Goal: Task Accomplishment & Management: Manage account settings

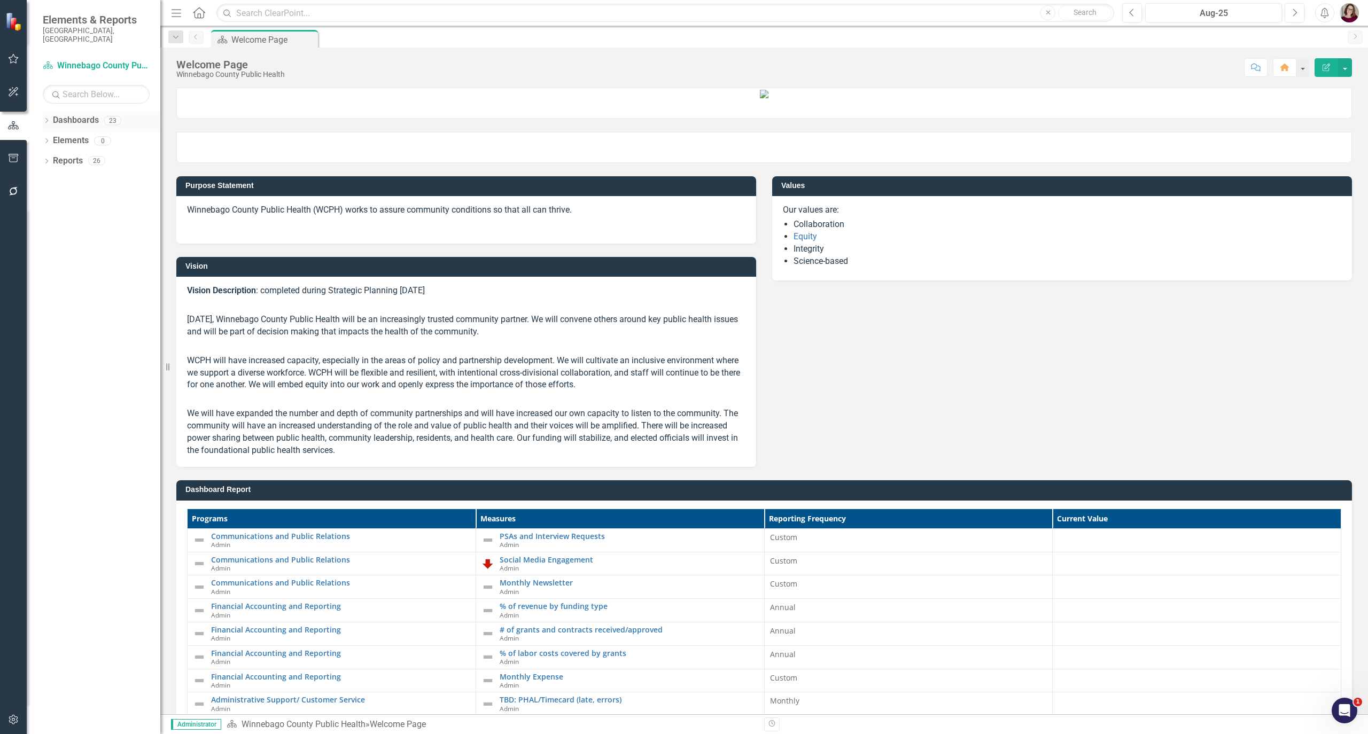
click at [46, 119] on icon "Dropdown" at bounding box center [46, 122] width 7 height 6
click at [54, 136] on div "Dropdown" at bounding box center [53, 140] width 11 height 9
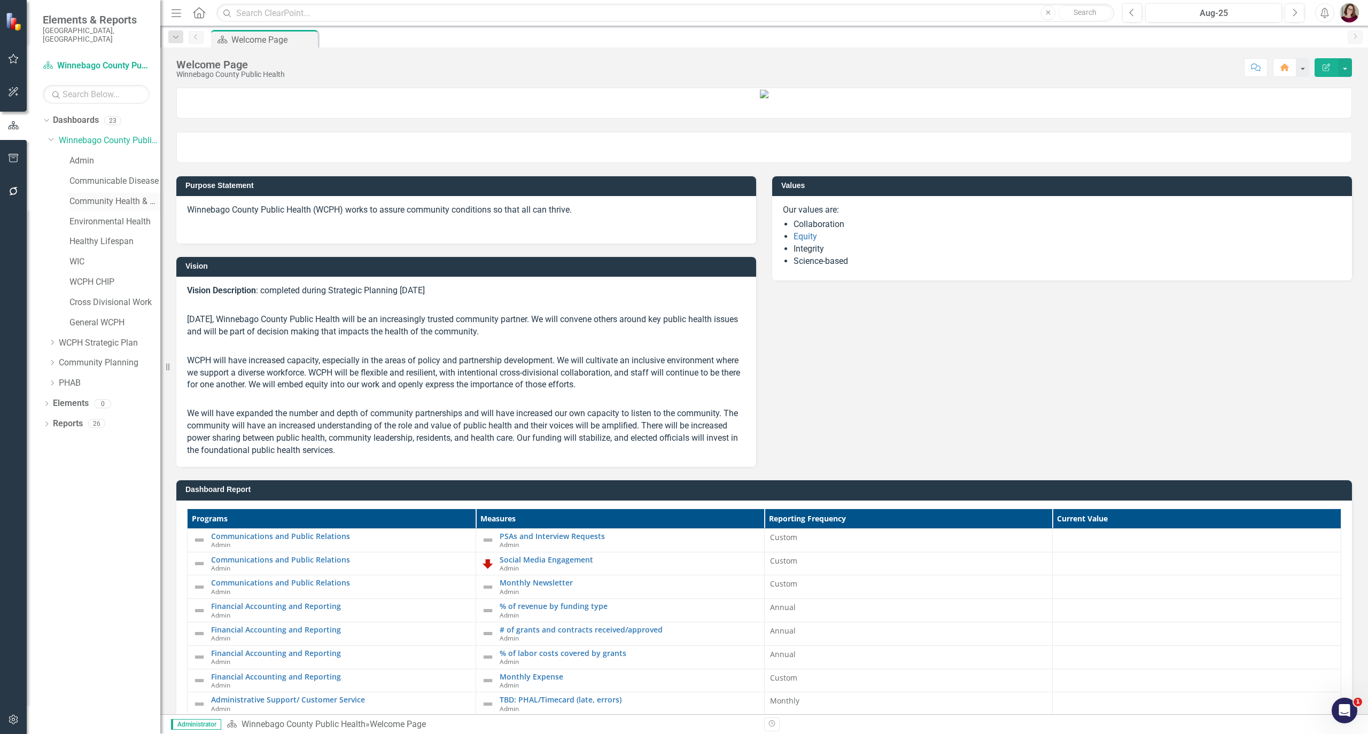
click at [103, 196] on link "Community Health & Prevention" at bounding box center [114, 202] width 91 height 12
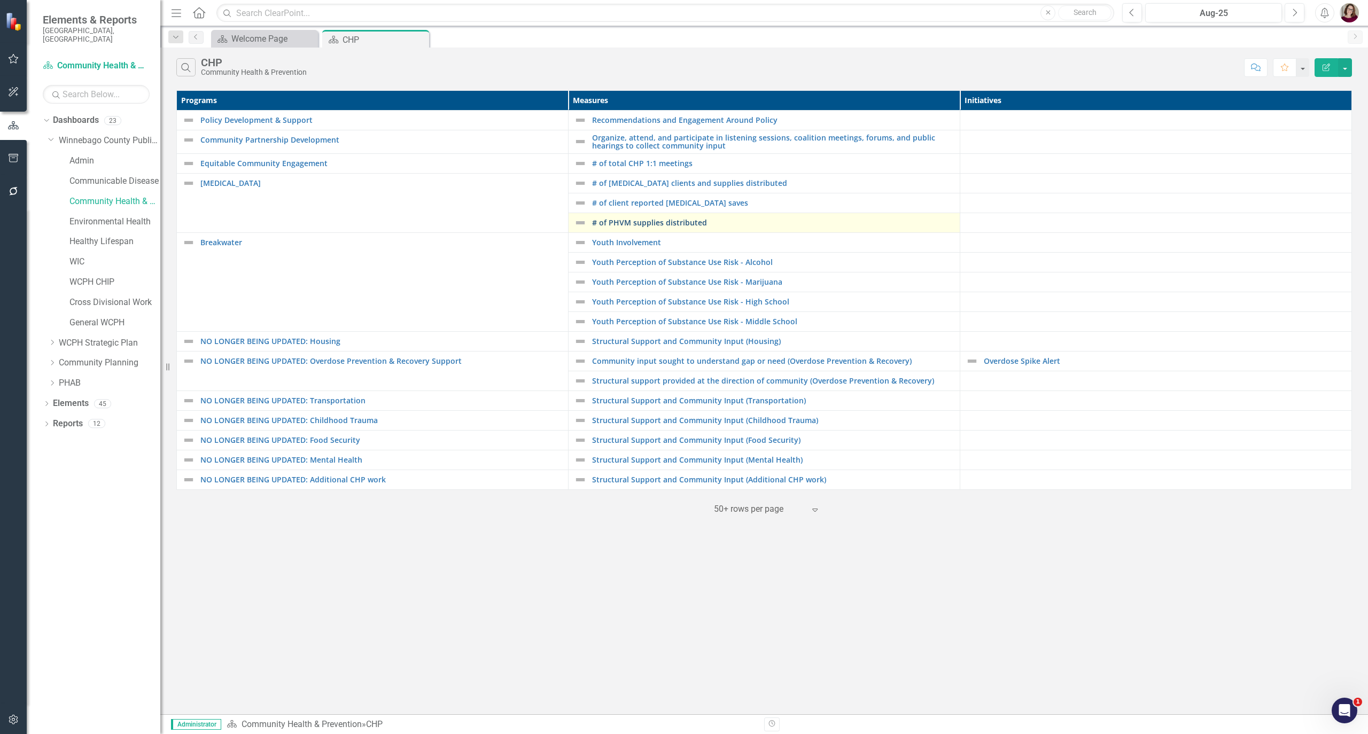
click at [568, 225] on link "# of PHVM supplies distributed" at bounding box center [773, 223] width 362 height 8
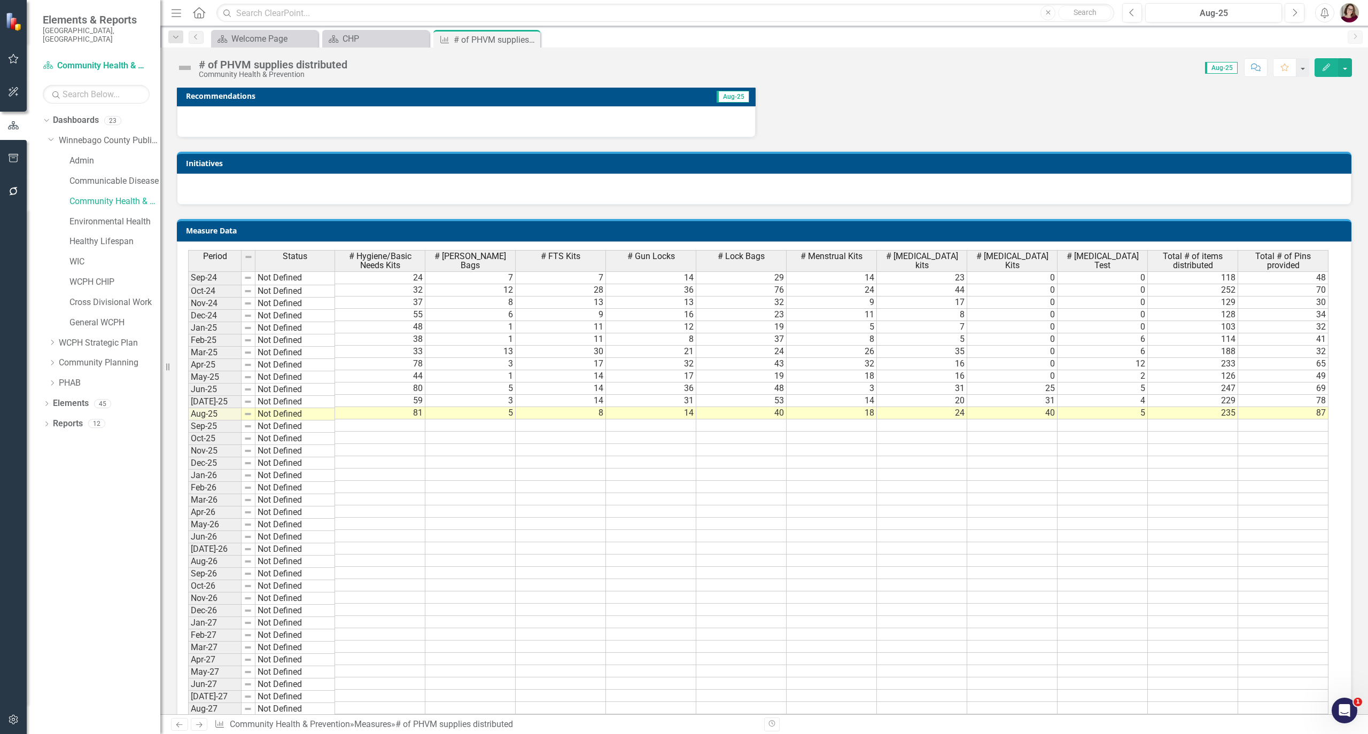
scroll to position [498, 0]
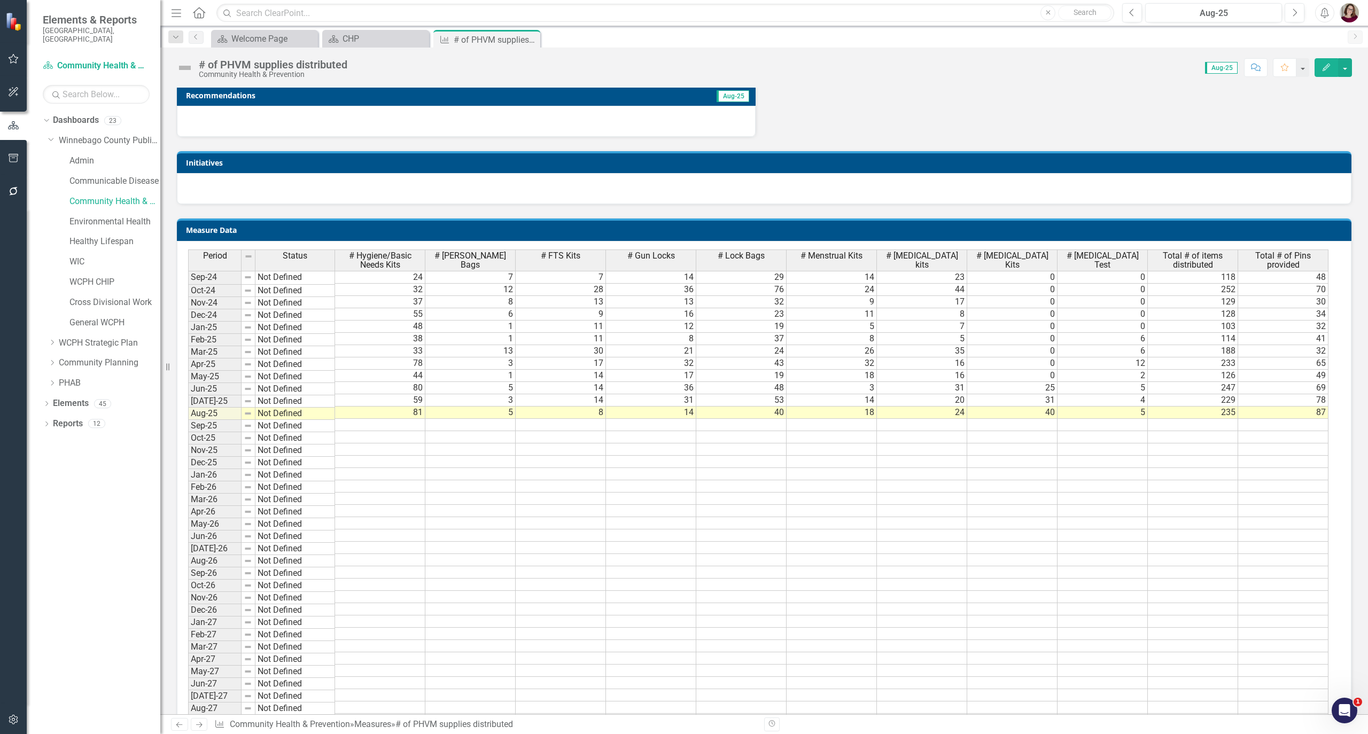
click at [395, 428] on td at bounding box center [380, 425] width 90 height 12
click at [408, 431] on td at bounding box center [380, 425] width 90 height 12
type textarea "20"
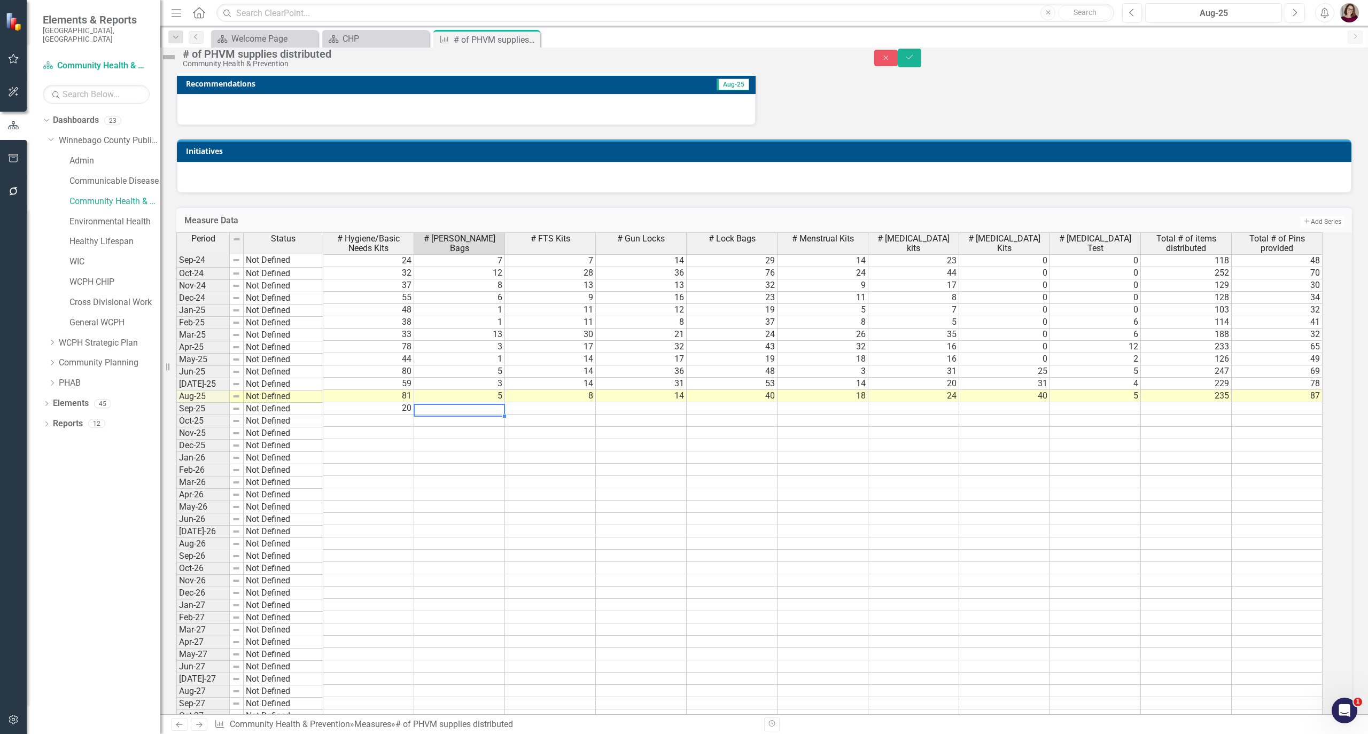
type textarea "1"
type textarea "2"
type textarea "8"
type textarea "11"
type textarea "5"
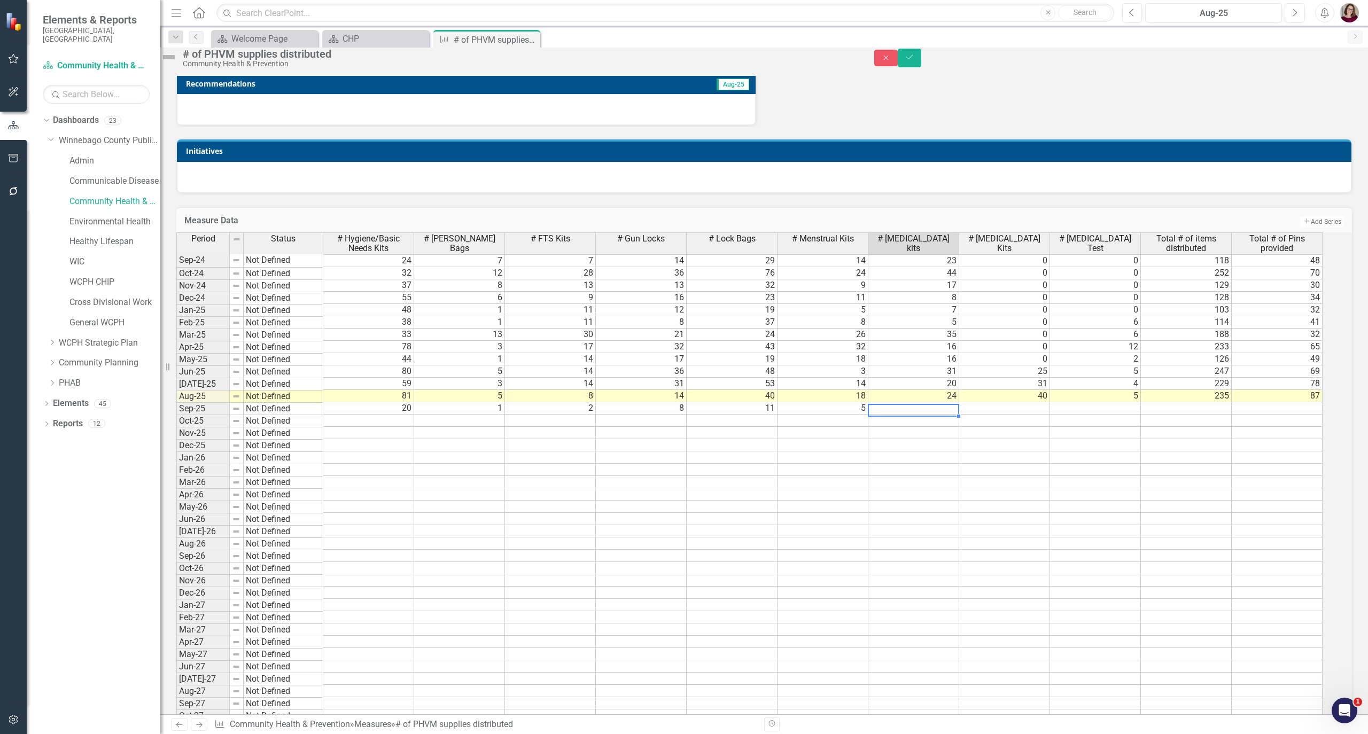
type textarea "3"
type textarea "15"
type textarea "1"
type textarea "66"
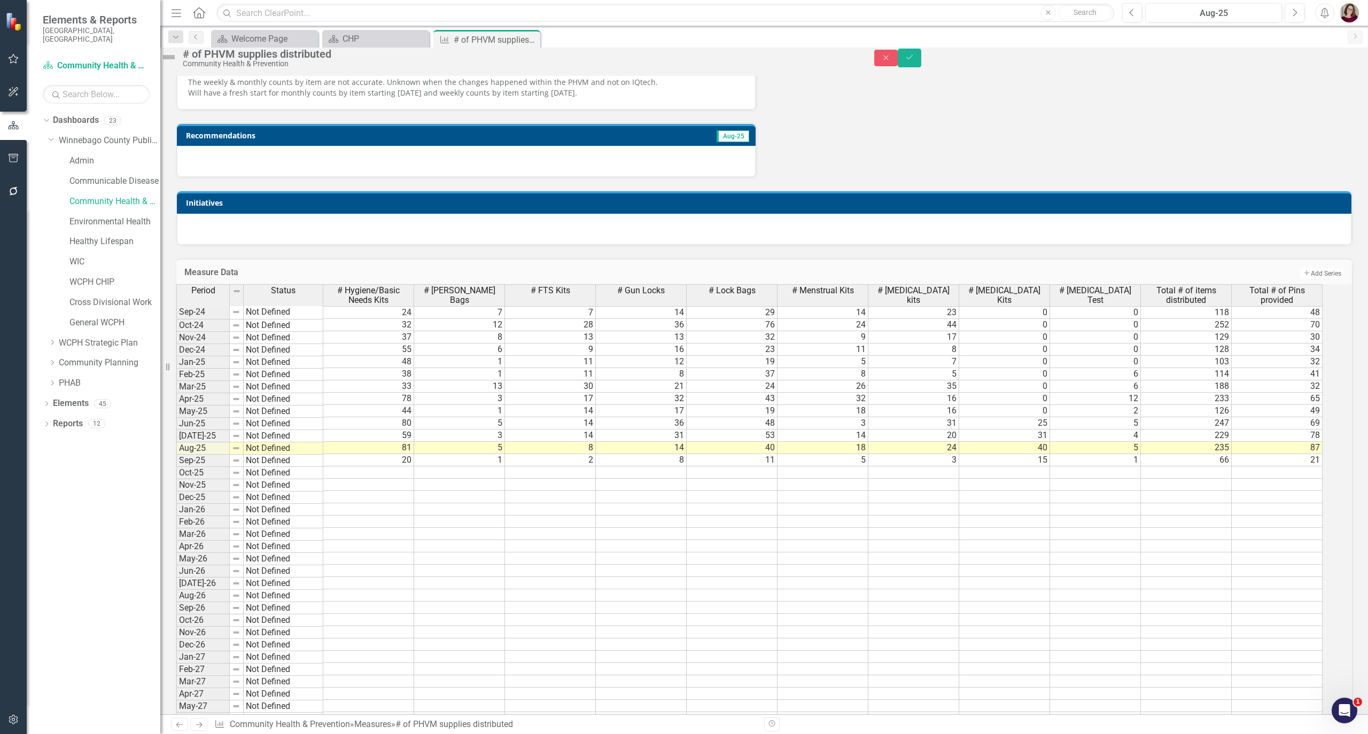
scroll to position [214, 0]
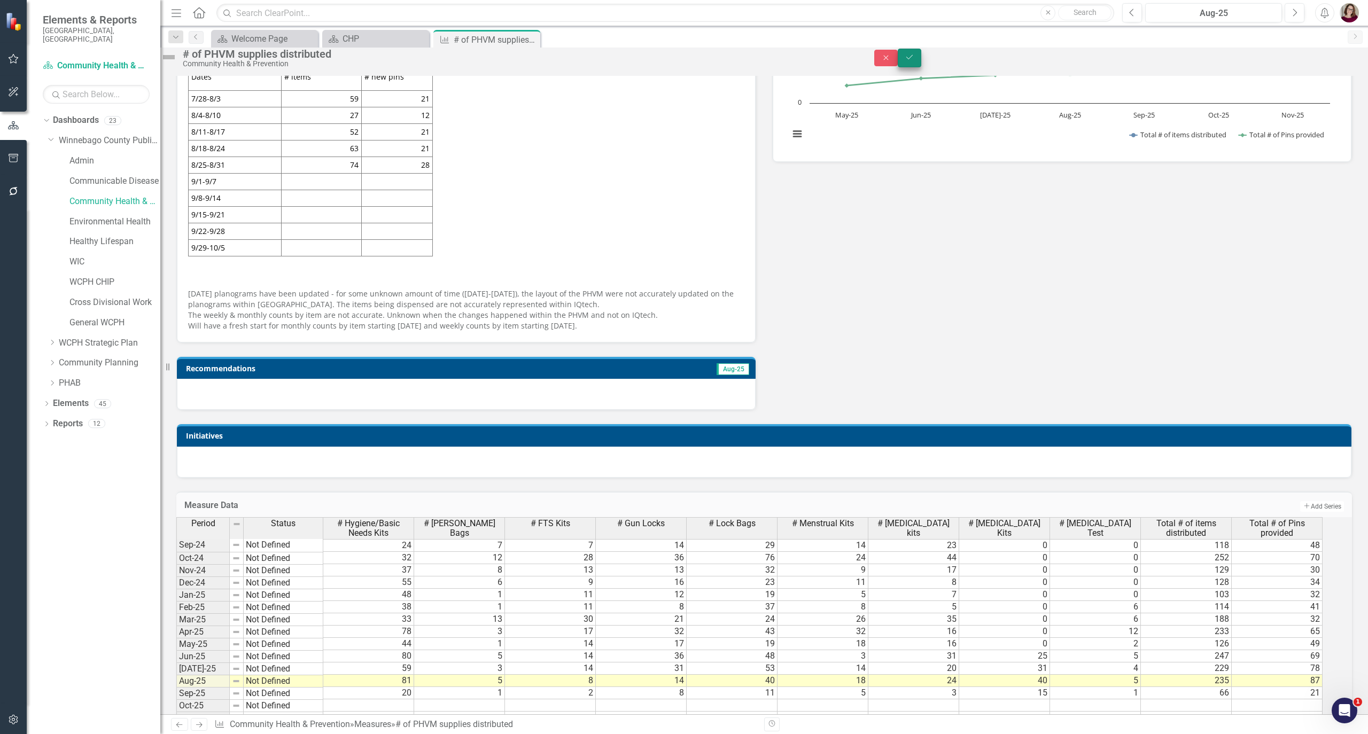
type textarea "21"
click at [568, 57] on button "Save" at bounding box center [910, 58] width 24 height 19
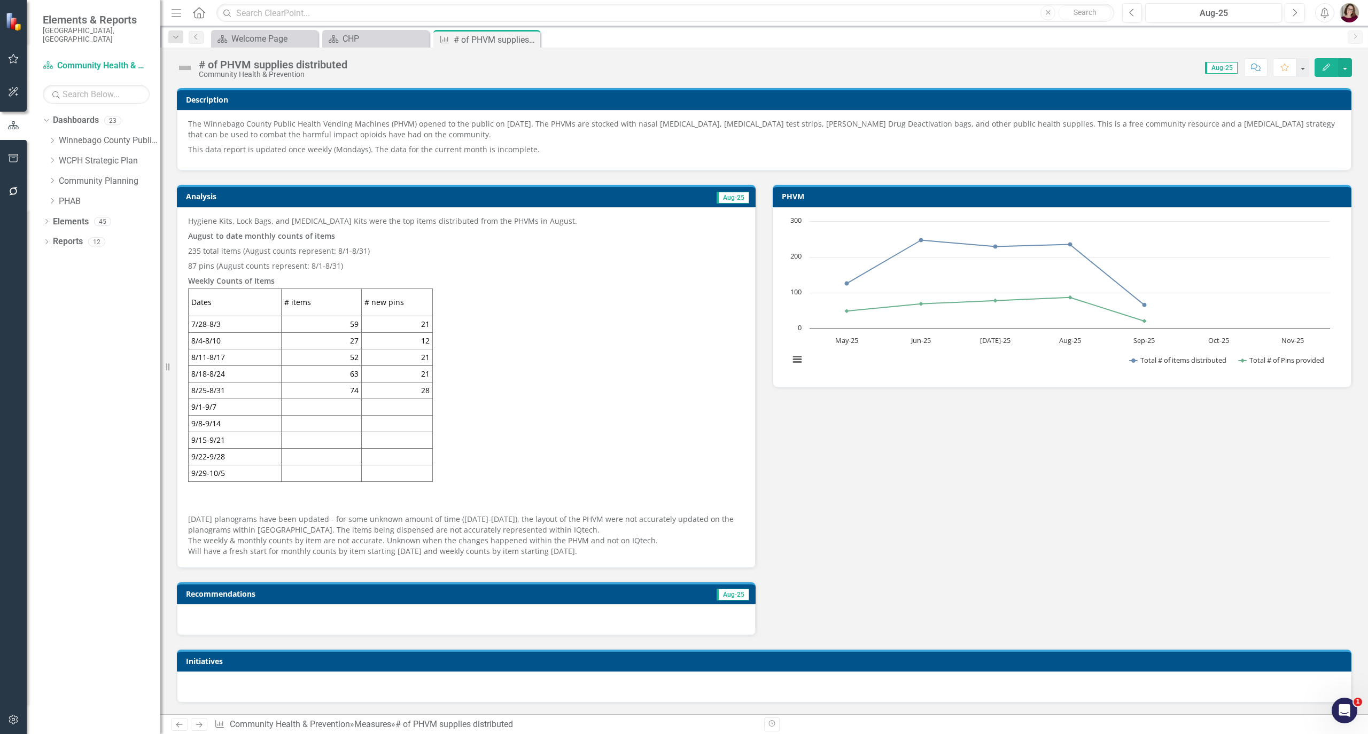
click at [379, 200] on h3 "Analysis" at bounding box center [320, 196] width 268 height 8
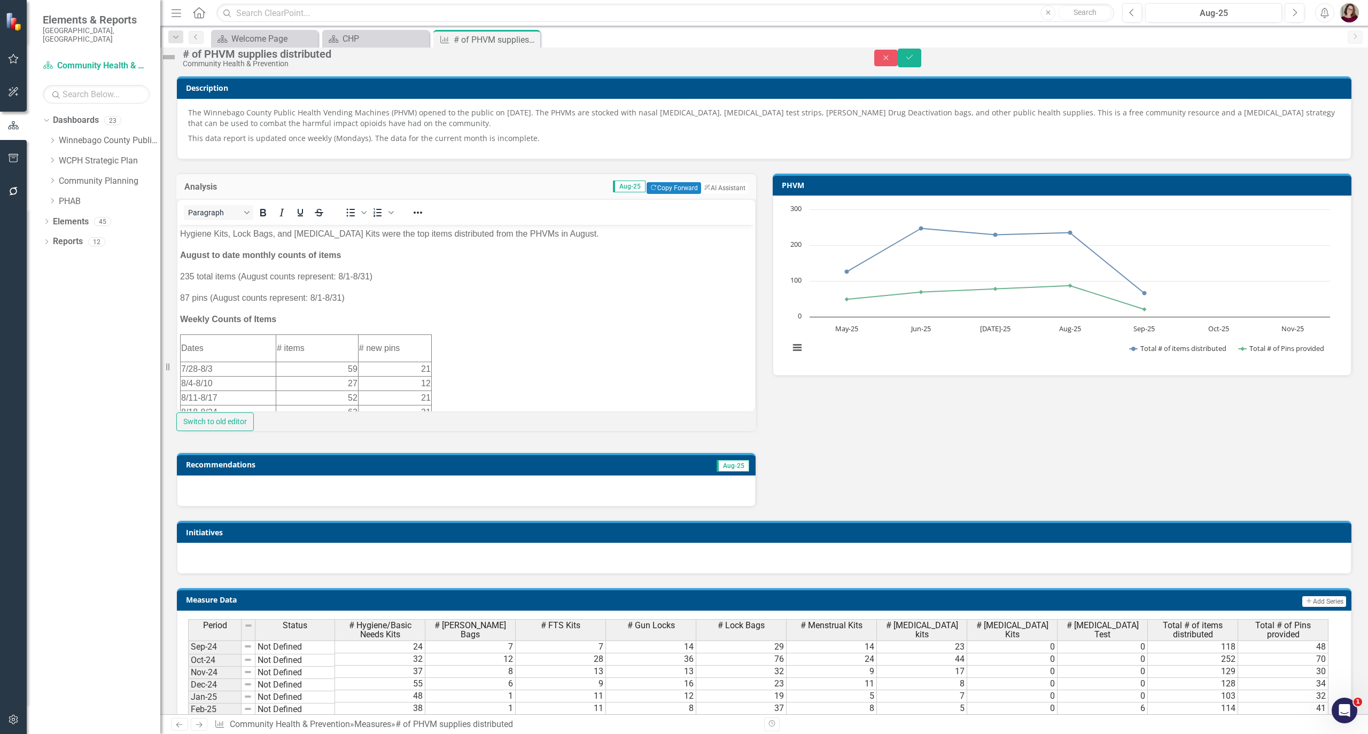
scroll to position [0, 0]
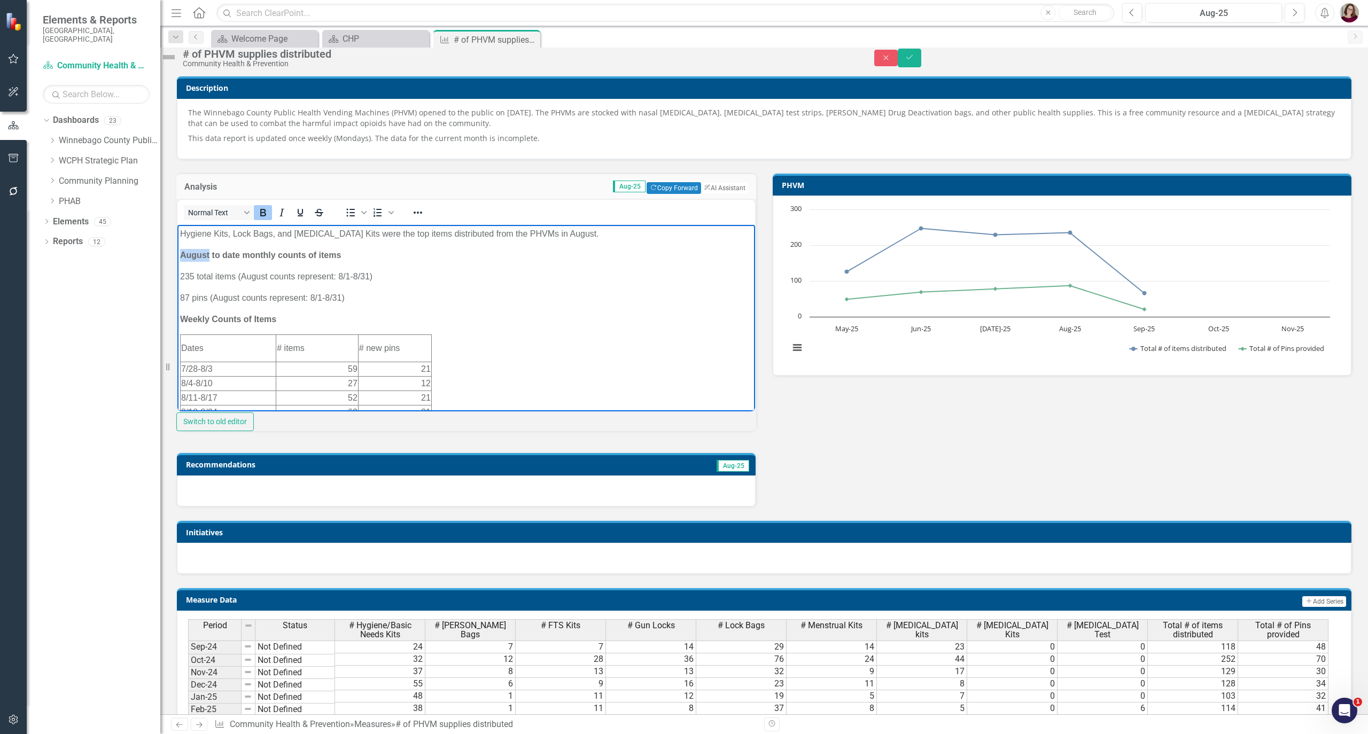
drag, startPoint x: 209, startPoint y: 254, endPoint x: 321, endPoint y: 456, distance: 230.8
click at [177, 252] on html "Hygiene Kits, Lock Bags, and Safe Sex Kits were the top items distributed from …" at bounding box center [466, 418] width 578 height 387
drag, startPoint x: 192, startPoint y: 276, endPoint x: 147, endPoint y: 276, distance: 44.3
click at [177, 276] on html "Hygiene Kits, Lock Bags, and Safe Sex Kits were the top items distributed from …" at bounding box center [466, 418] width 578 height 387
drag, startPoint x: 190, startPoint y: 293, endPoint x: 177, endPoint y: 293, distance: 13.4
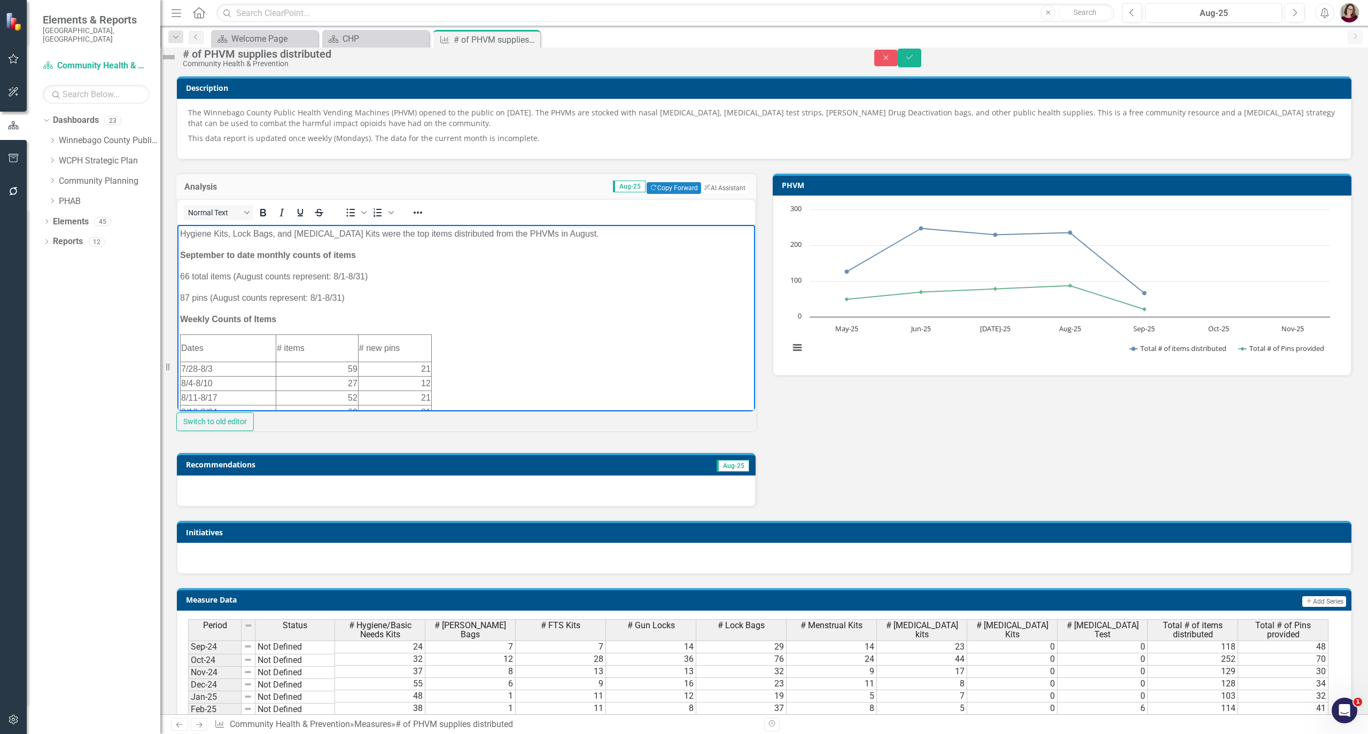
click at [177, 293] on body "Hygiene Kits, Lock Bags, and Safe Sex Kits were the top items distributed from …" at bounding box center [466, 418] width 578 height 387
click at [337, 275] on p "66 total items (August counts represent: 8/1-8/31)" at bounding box center [466, 276] width 572 height 13
click at [363, 276] on p "66 total items (August counts represent: 9/1-8/31)" at bounding box center [466, 276] width 572 height 13
drag, startPoint x: 360, startPoint y: 276, endPoint x: 333, endPoint y: 274, distance: 26.8
click at [333, 274] on p "66 total items (August counts represent: 9/1-9/7)" at bounding box center [466, 276] width 572 height 13
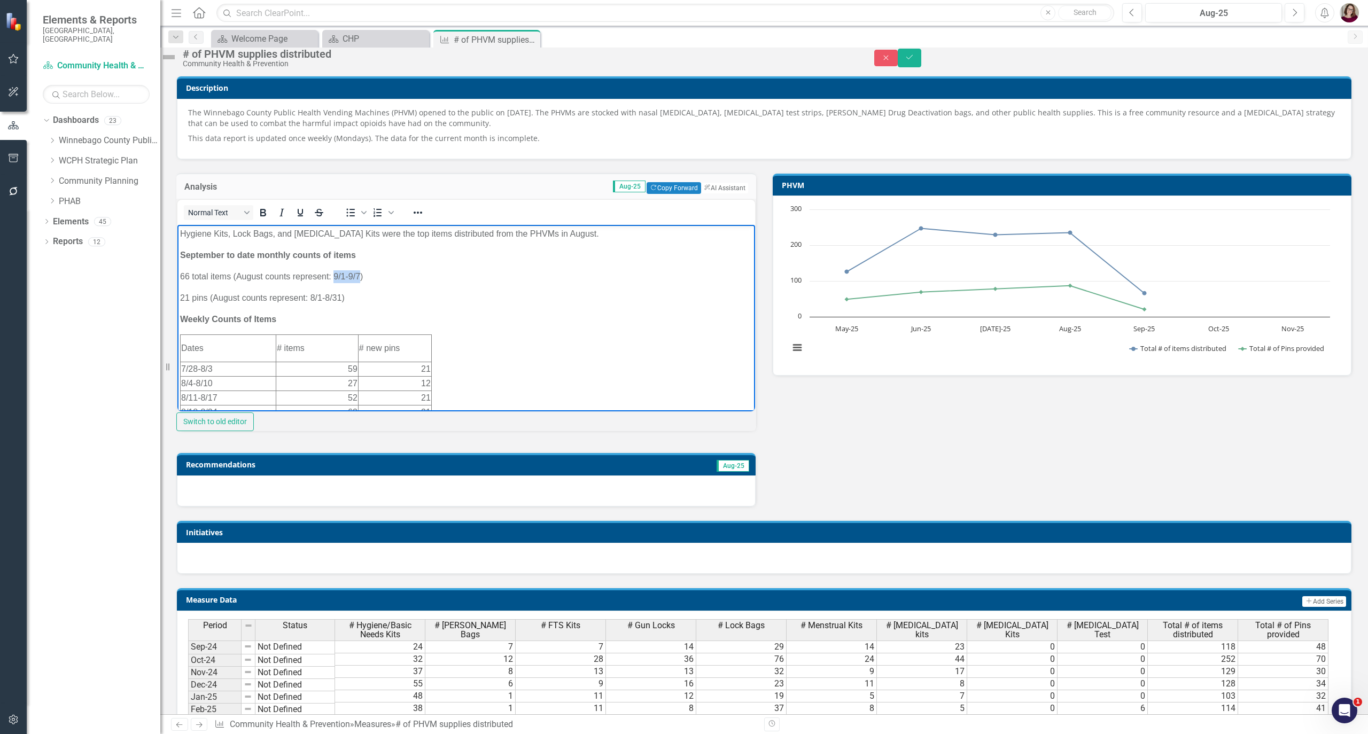
copy p "9/1-9/7"
click at [339, 296] on p "21 pins (August counts represent: 8/1-8/31)" at bounding box center [466, 298] width 572 height 13
drag, startPoint x: 341, startPoint y: 296, endPoint x: 311, endPoint y: 299, distance: 30.6
click at [311, 299] on p "21 pins (August counts represent: 8/1-8/31)" at bounding box center [466, 298] width 572 height 13
click at [344, 295] on p "21 pins (August counts represent: 9/1-9/7)" at bounding box center [466, 298] width 572 height 13
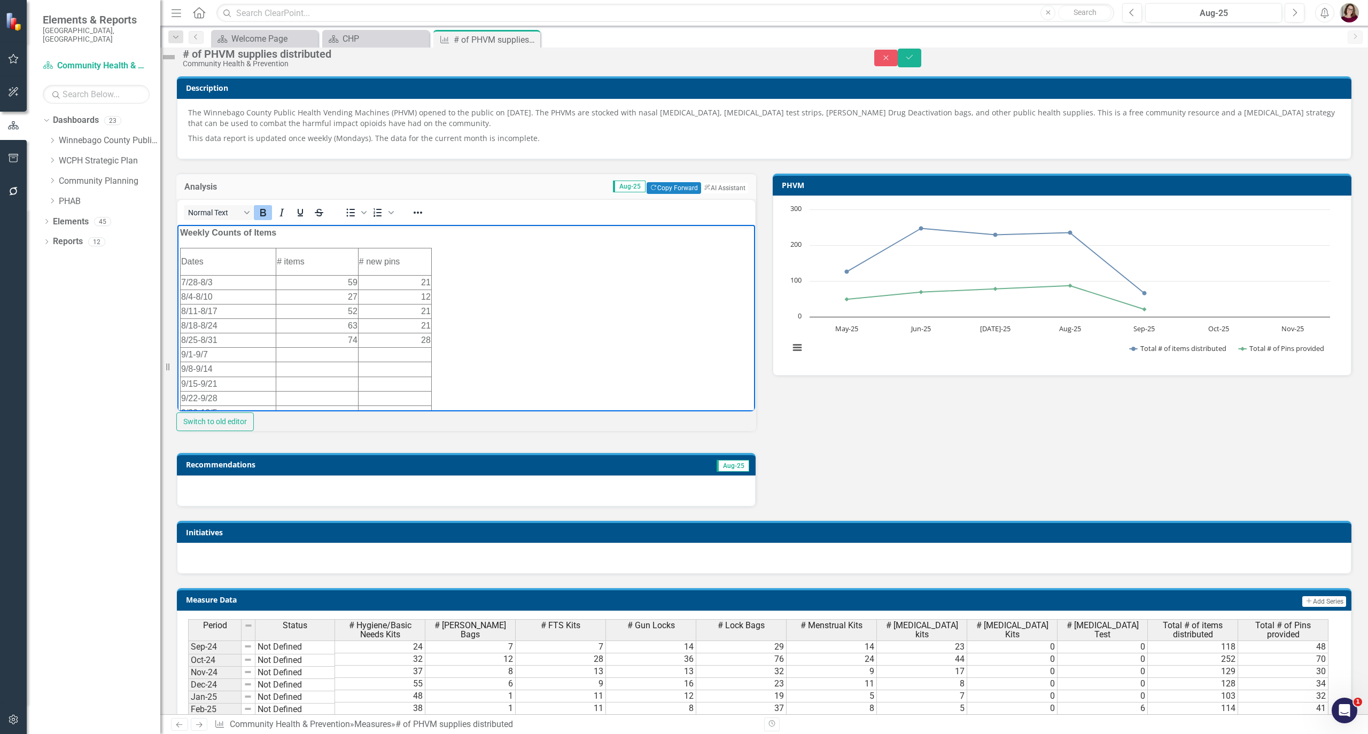
scroll to position [59, 0]
click at [337, 384] on td "Rich Text Area. Press ALT-0 for help." at bounding box center [317, 383] width 82 height 14
click at [386, 381] on td "Rich Text Area. Press ALT-0 for help." at bounding box center [394, 383] width 73 height 14
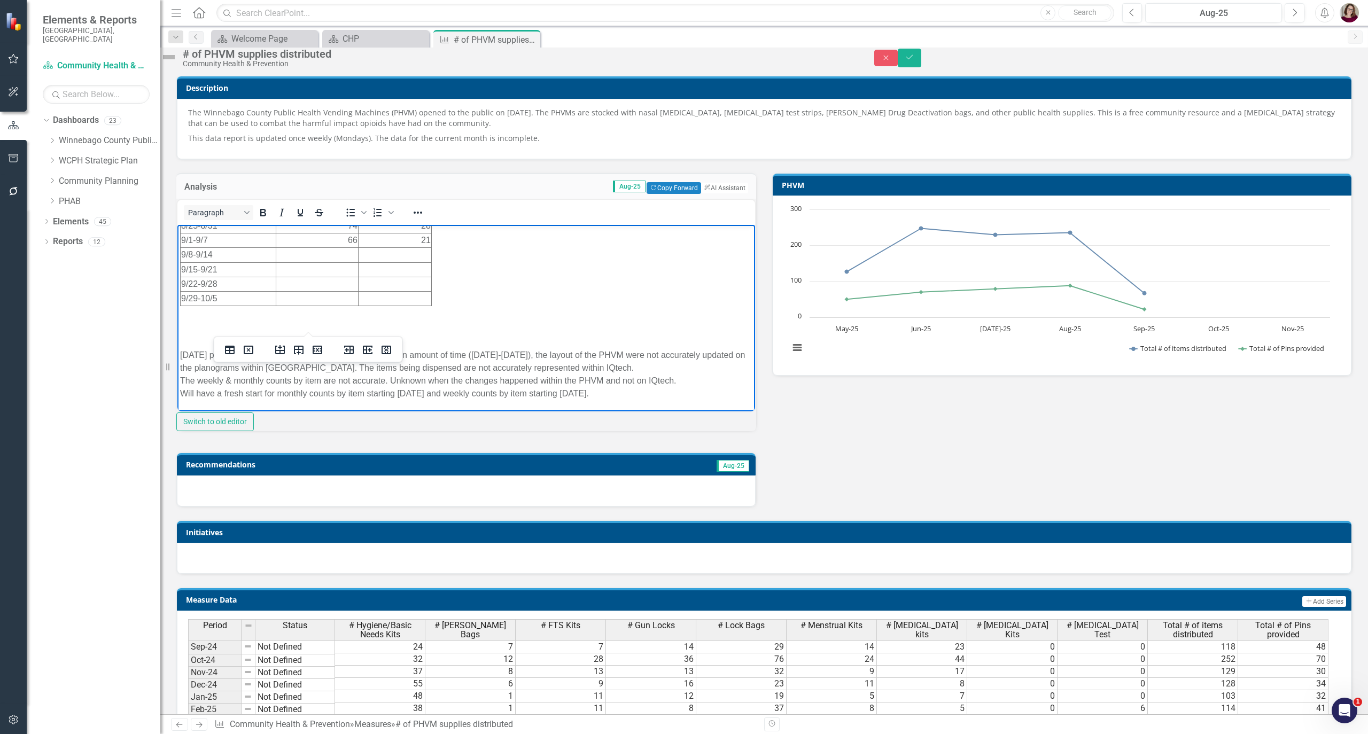
click at [185, 335] on p "Rich Text Area. Press ALT-0 for help." at bounding box center [466, 333] width 572 height 13
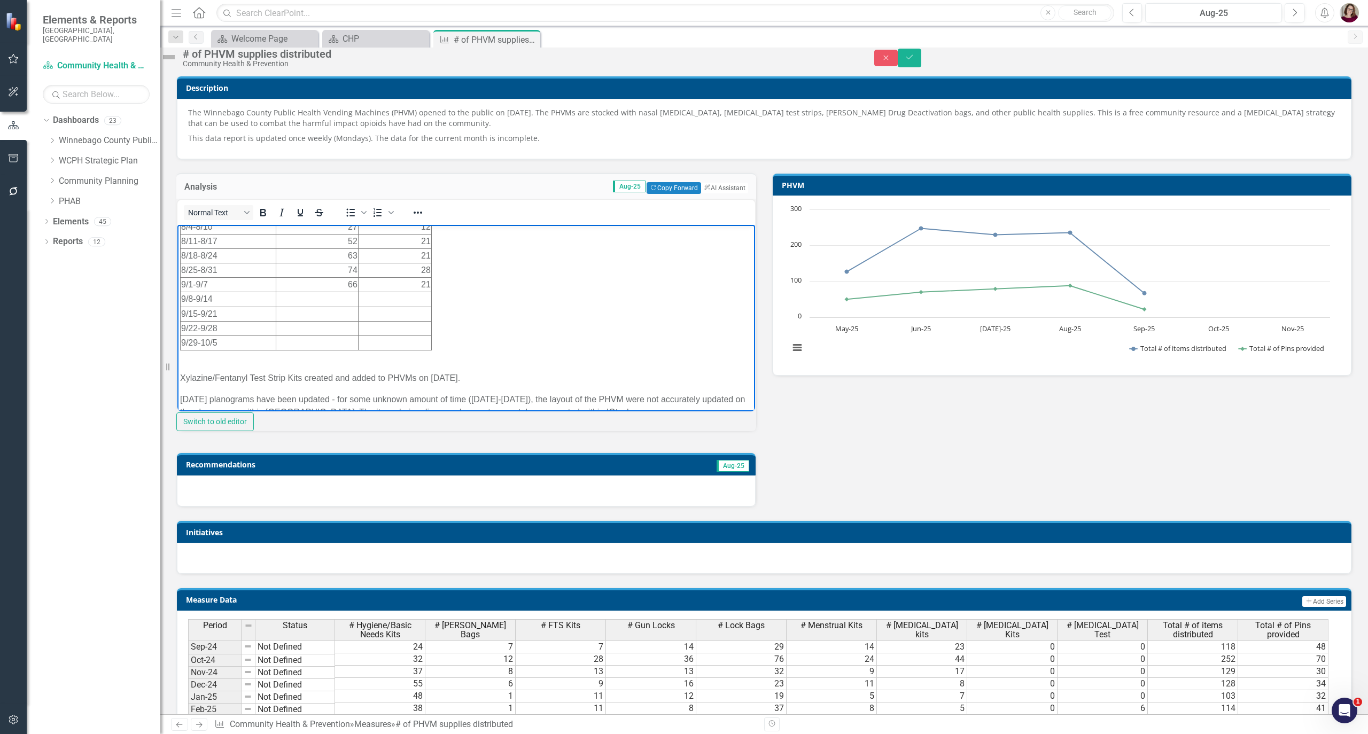
scroll to position [0, 0]
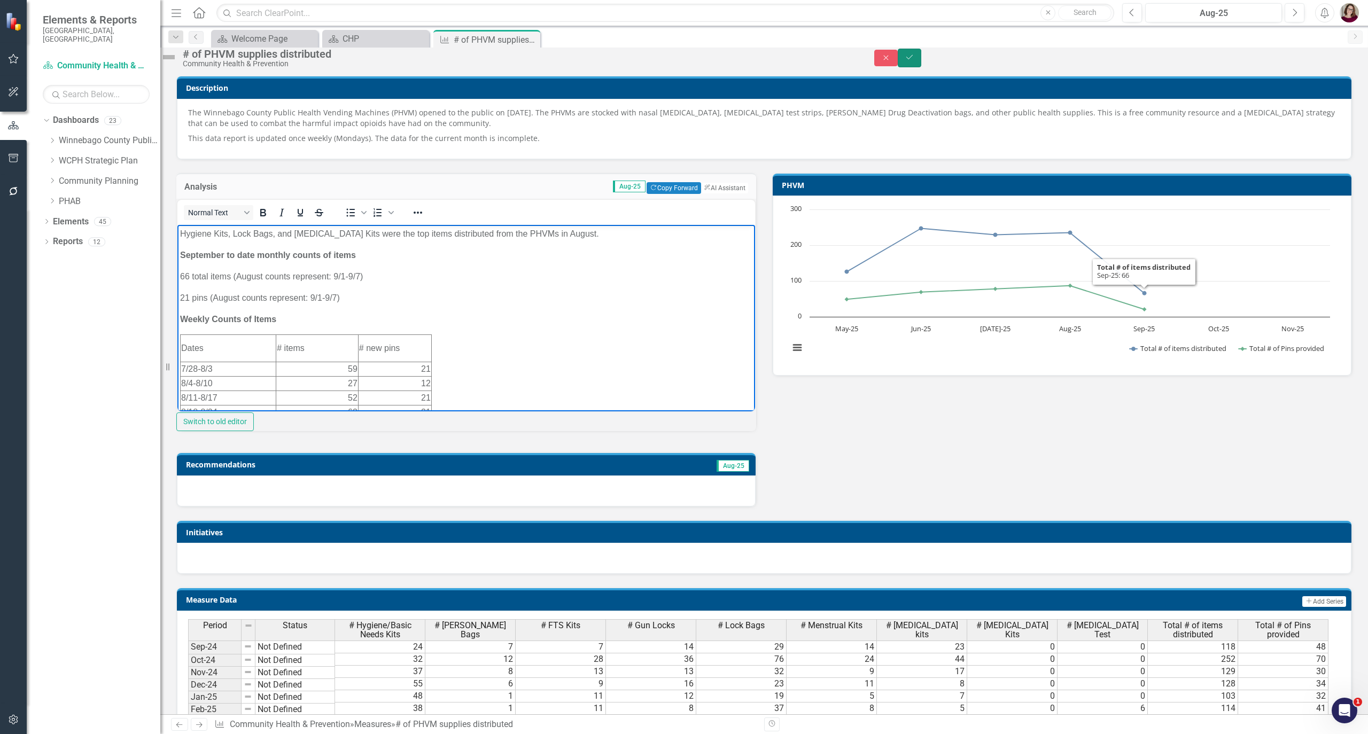
click at [568, 61] on icon "Save" at bounding box center [909, 56] width 10 height 7
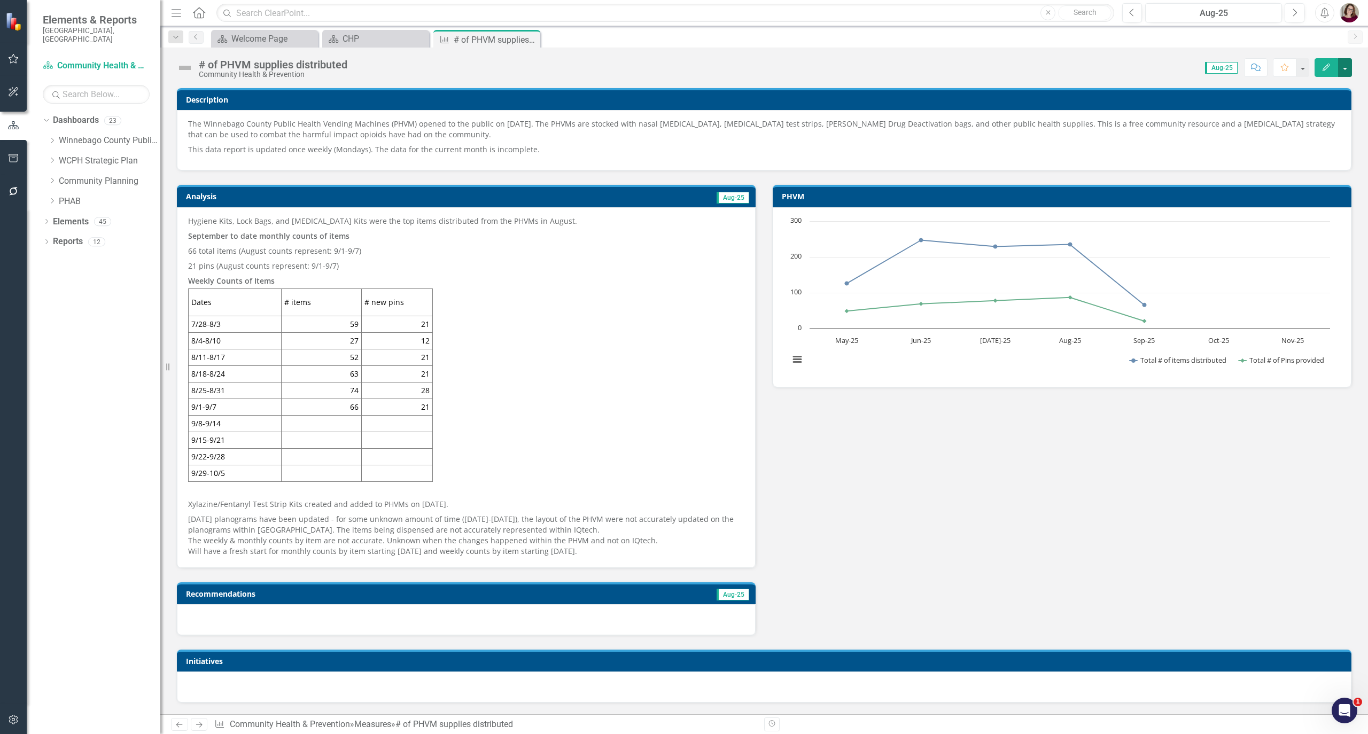
click at [1343, 67] on button "button" at bounding box center [1345, 67] width 14 height 19
click at [1323, 89] on link "Edit Edit Measure" at bounding box center [1299, 88] width 104 height 20
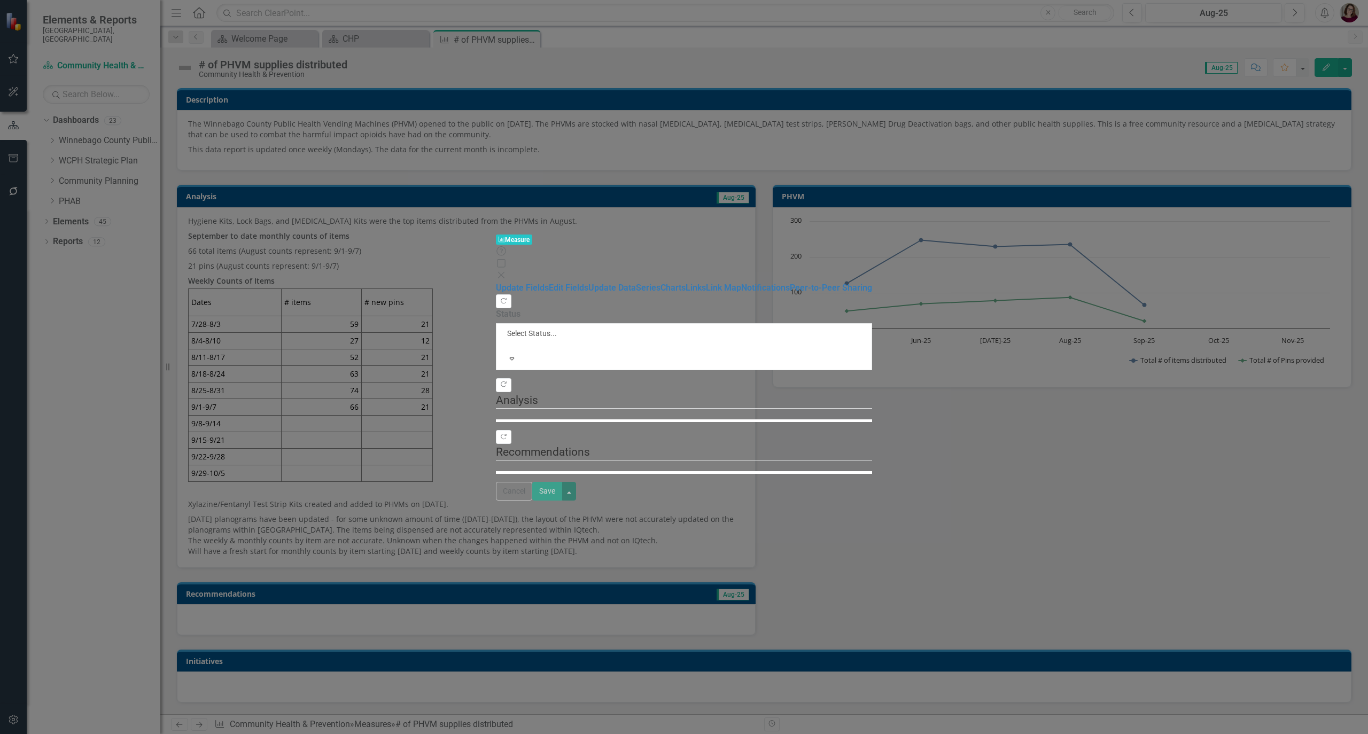
click at [175, 95] on div "Measure Measure Help Maximize Close Update Fields Edit Fields Update Data Serie…" at bounding box center [684, 367] width 1368 height 734
click at [636, 283] on link "Series" at bounding box center [648, 288] width 25 height 10
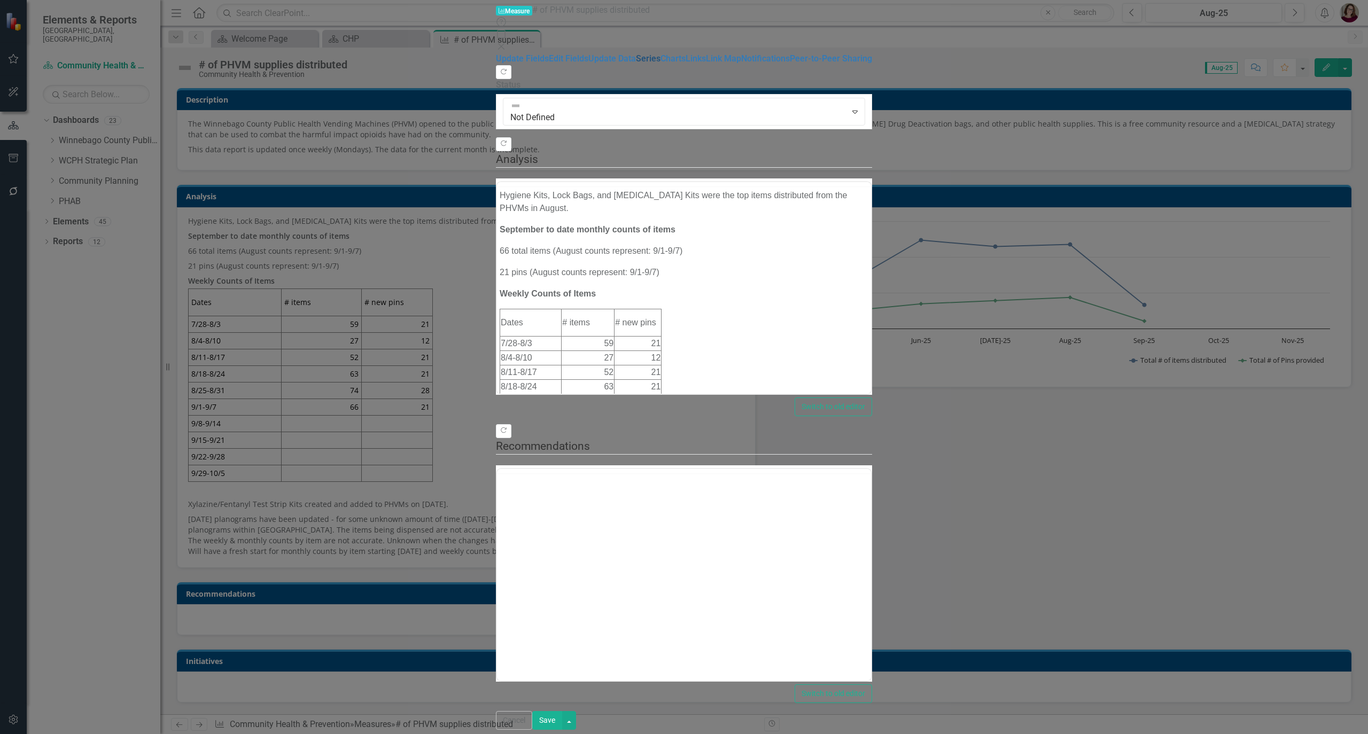
click at [636, 64] on link "Series" at bounding box center [648, 58] width 25 height 10
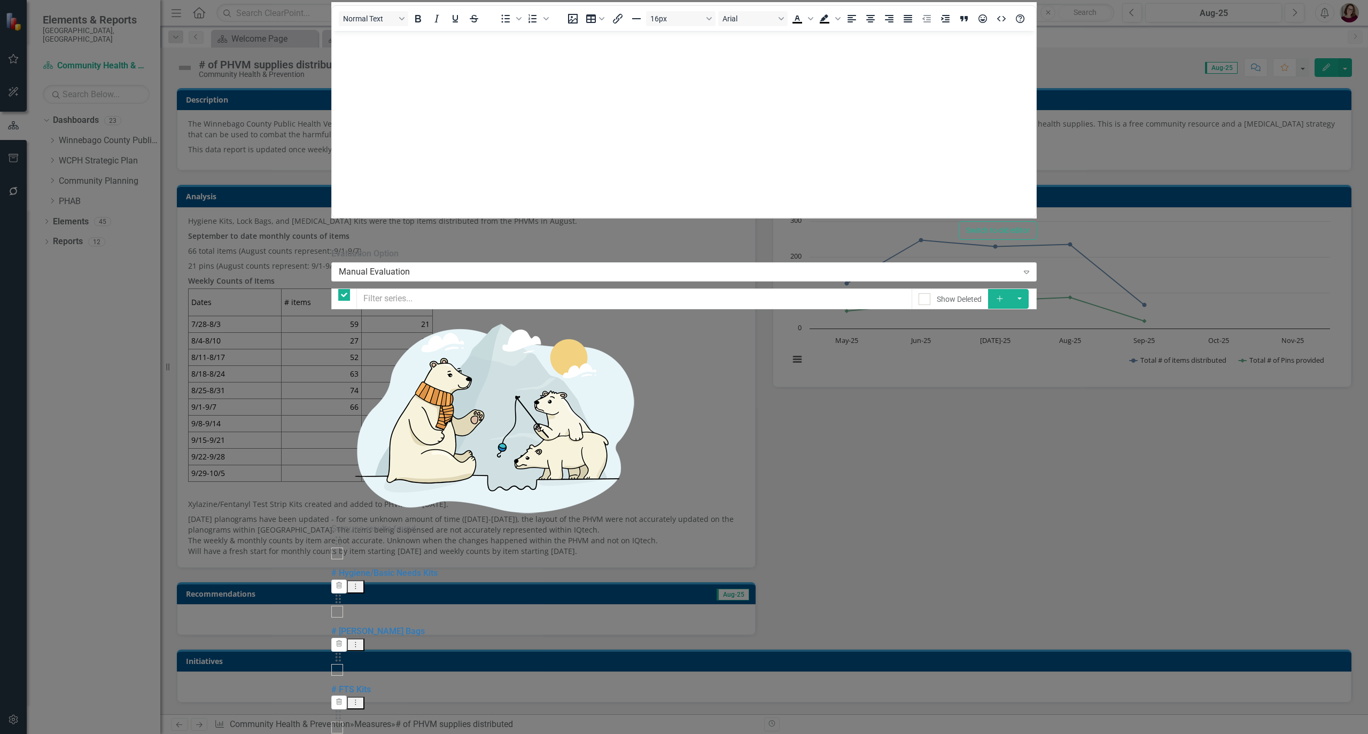
checkbox input "false"
click at [1004, 295] on icon "Add" at bounding box center [1000, 298] width 10 height 7
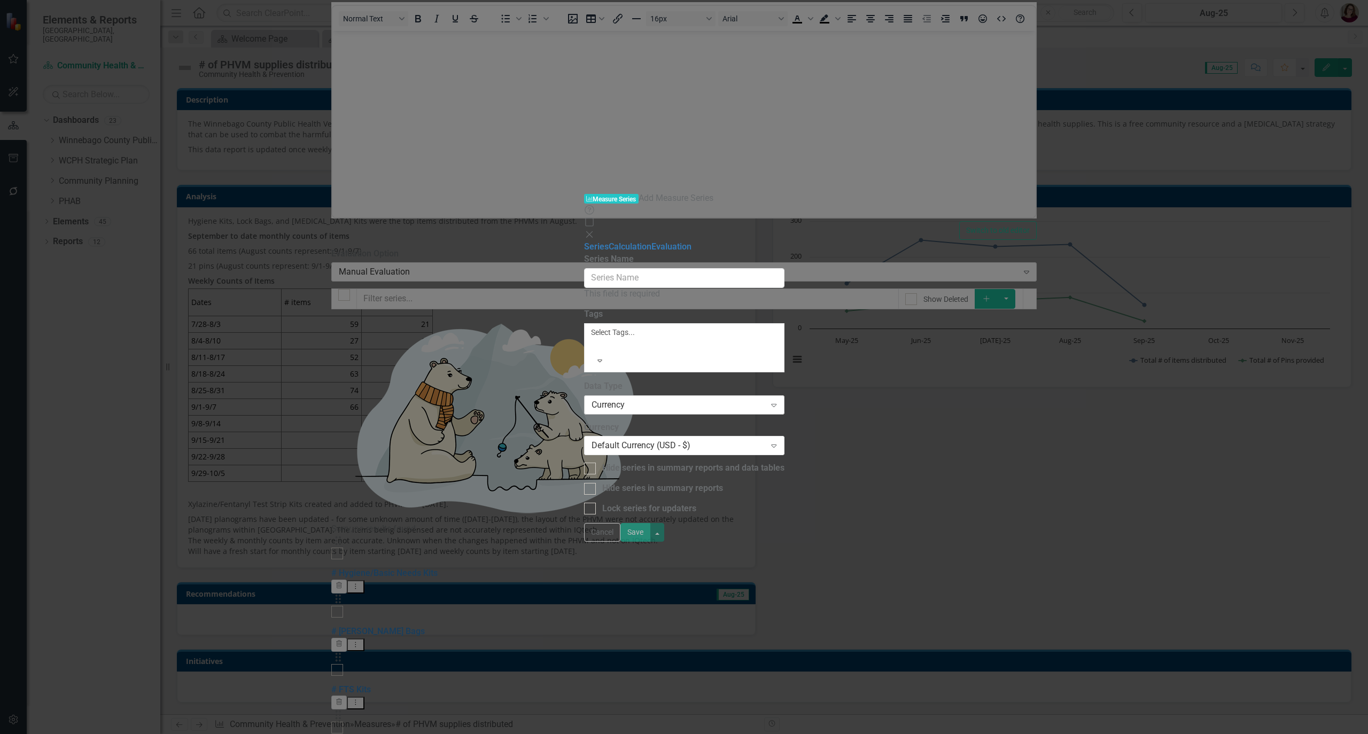
click at [591, 399] on div "Currency" at bounding box center [678, 405] width 174 height 12
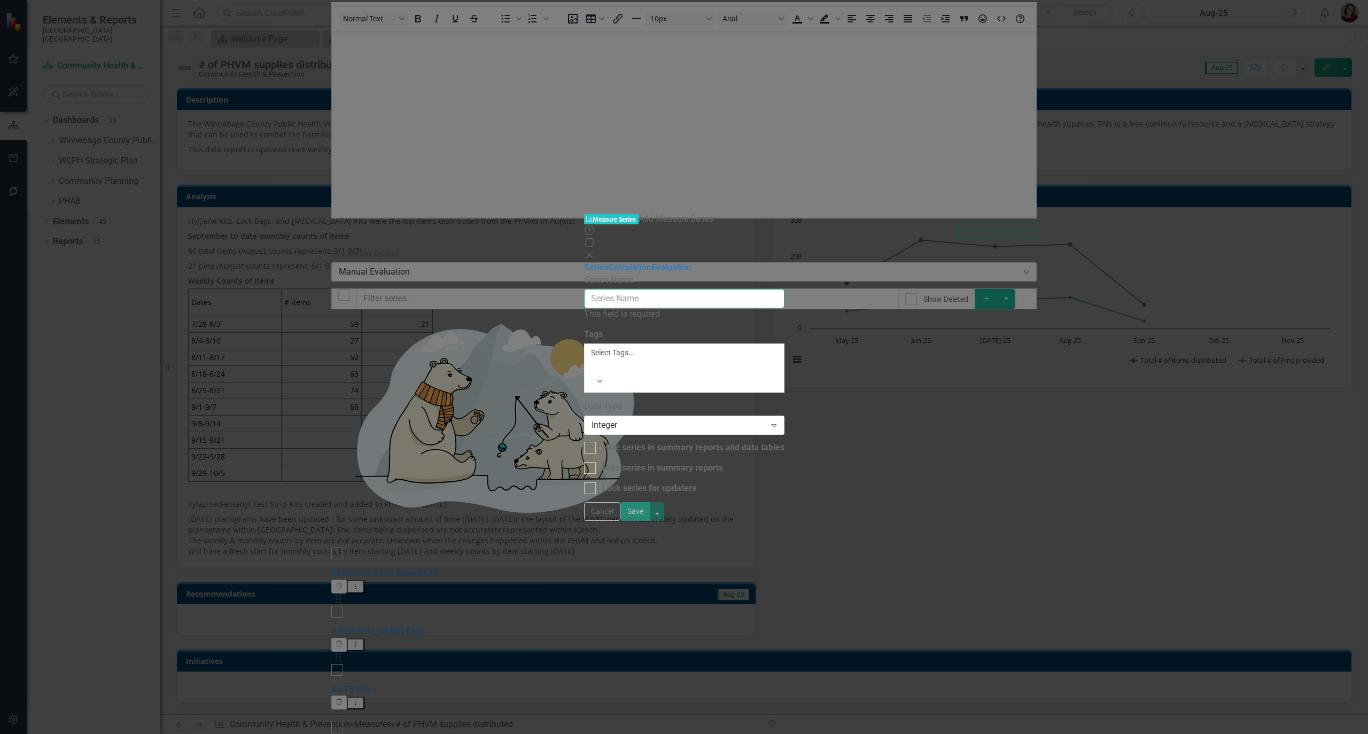
click at [584, 289] on input "Series Name" at bounding box center [684, 299] width 200 height 20
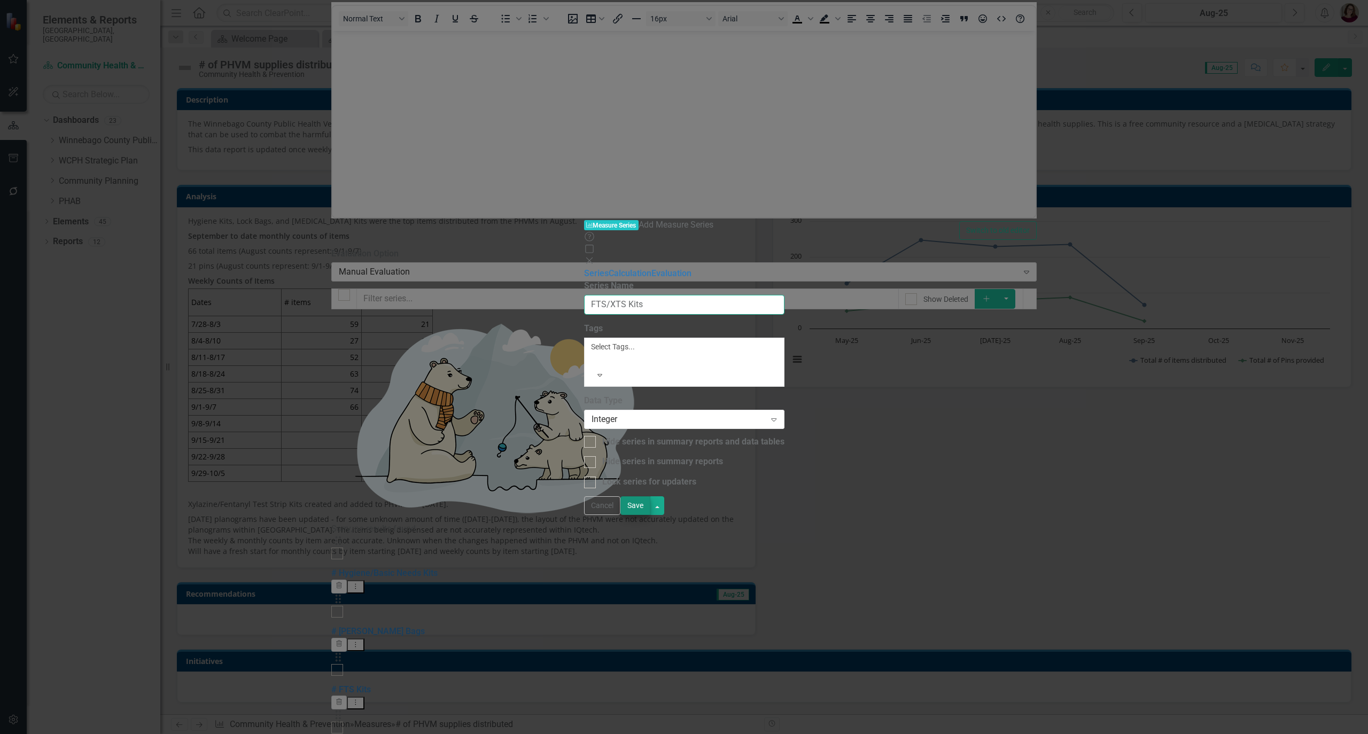
type input "FTS/XTS Kits"
click at [650, 515] on button "Save" at bounding box center [635, 505] width 30 height 19
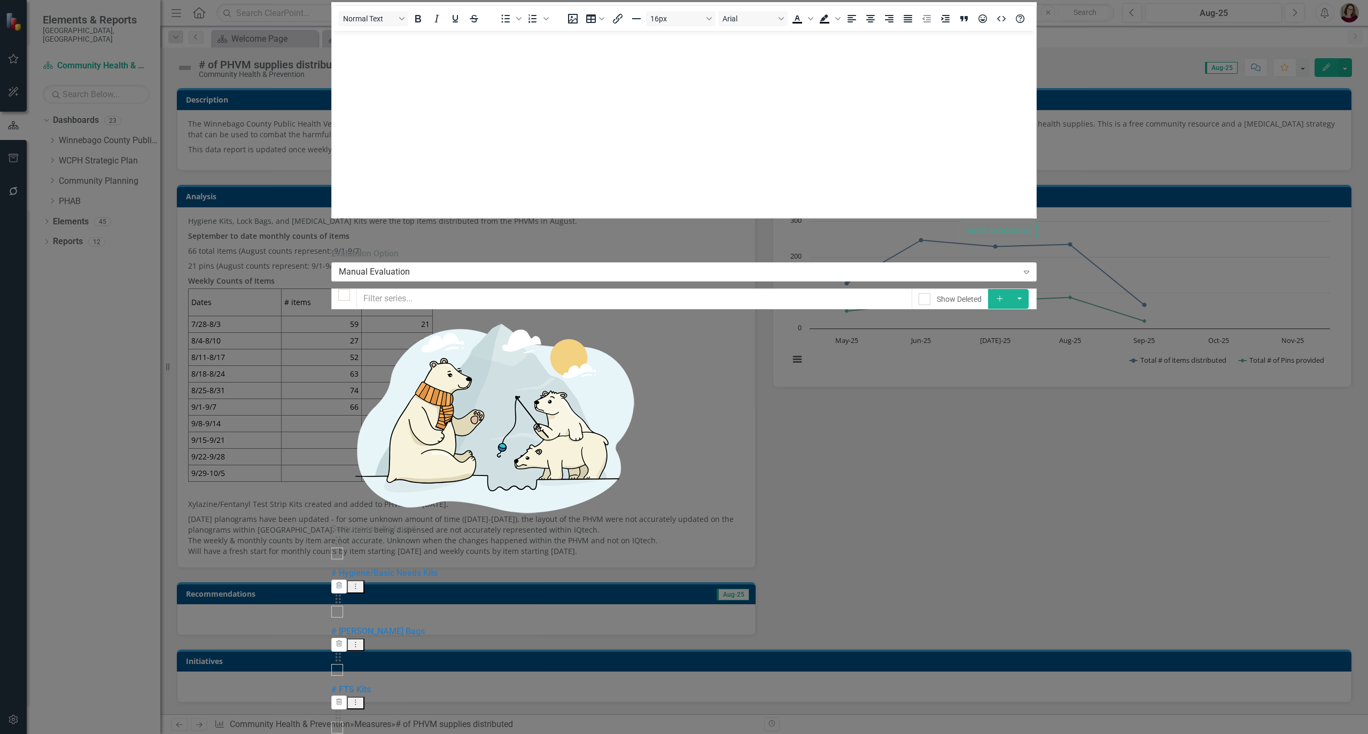
click at [904, 537] on div "From this page, you can add, edit, delete, or duplicate the measure series for …" at bounding box center [683, 711] width 705 height 927
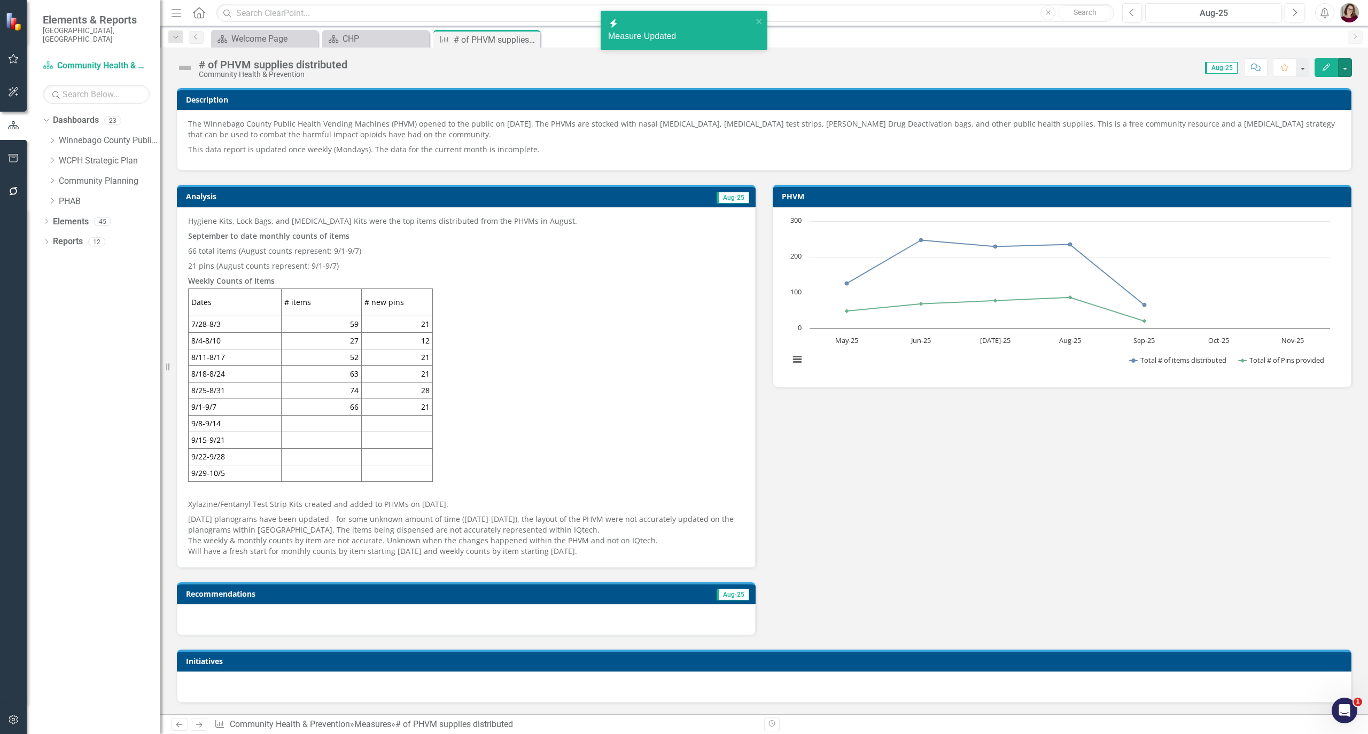
click at [1346, 72] on button "button" at bounding box center [1345, 67] width 14 height 19
click at [1296, 91] on link "Edit Edit Measure" at bounding box center [1299, 88] width 104 height 20
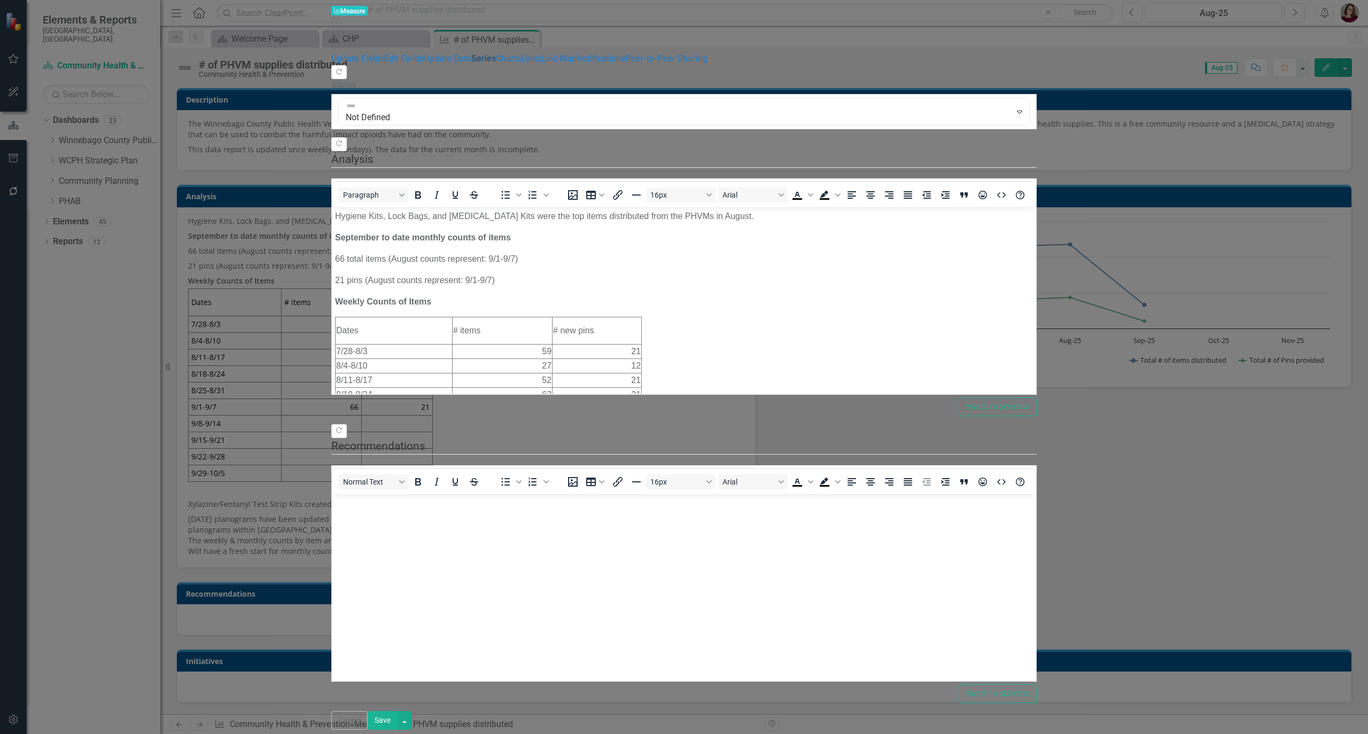
click at [471, 64] on link "Series" at bounding box center [483, 58] width 25 height 10
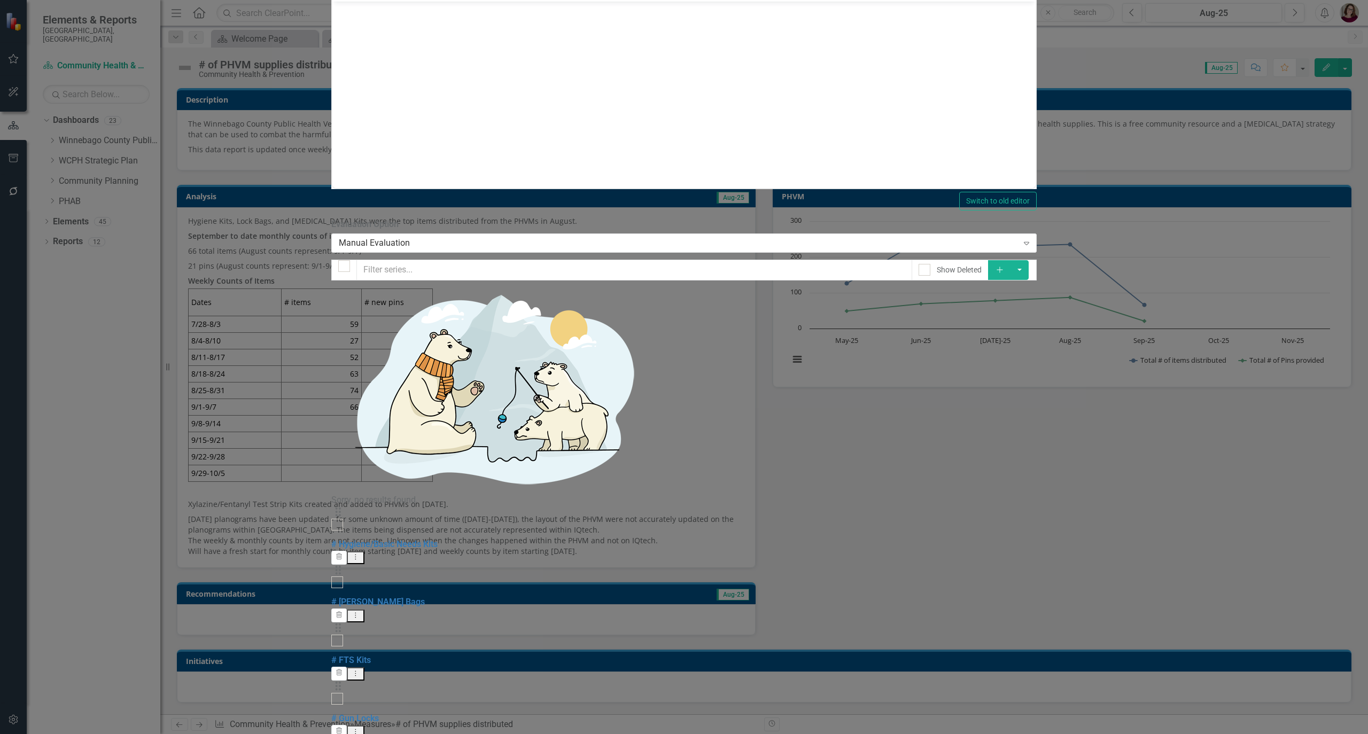
click at [1310, 508] on link "Edit Edit Measure Series" at bounding box center [1287, 506] width 121 height 20
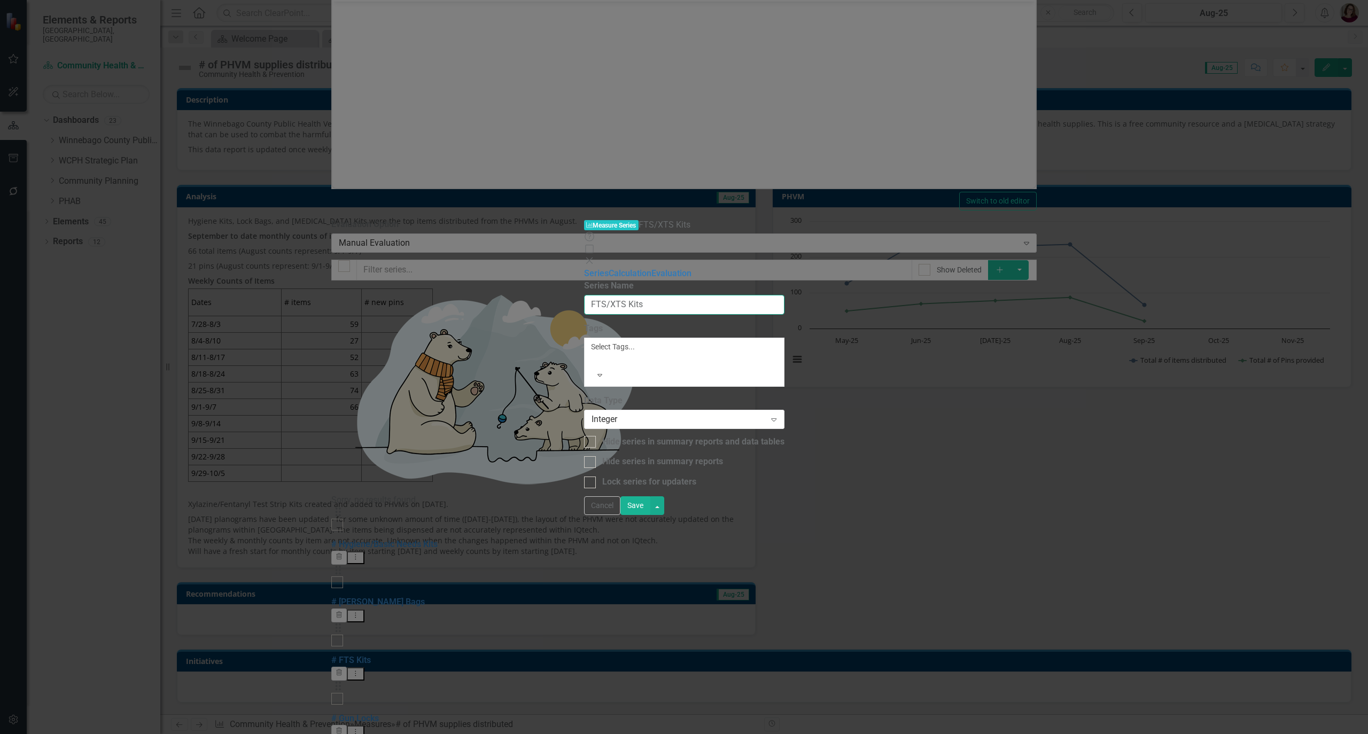
click at [584, 295] on input "FTS/XTS Kits" at bounding box center [684, 305] width 200 height 20
type input "# FTS/XTS Kits"
click at [650, 515] on button "Save" at bounding box center [635, 505] width 30 height 19
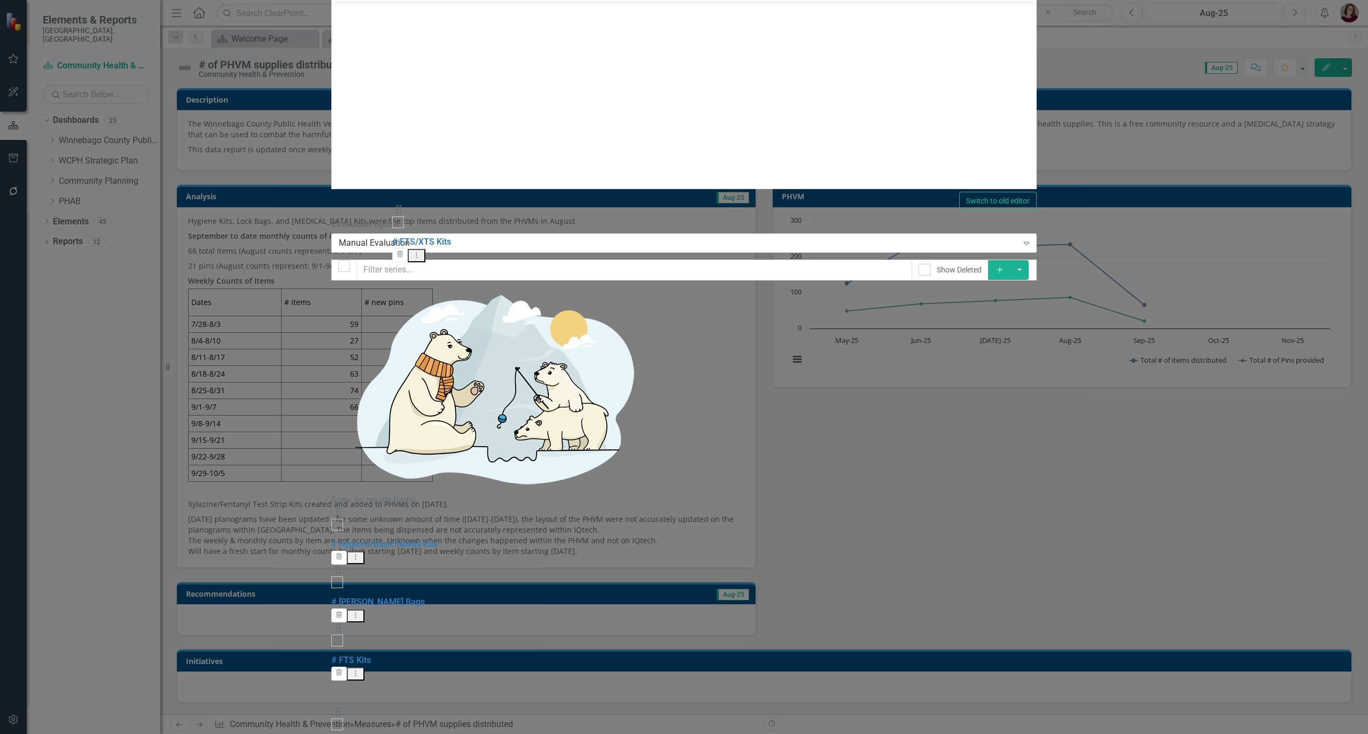
drag, startPoint x: 410, startPoint y: 488, endPoint x: 409, endPoint y: 216, distance: 271.9
